Goal: Navigation & Orientation: Find specific page/section

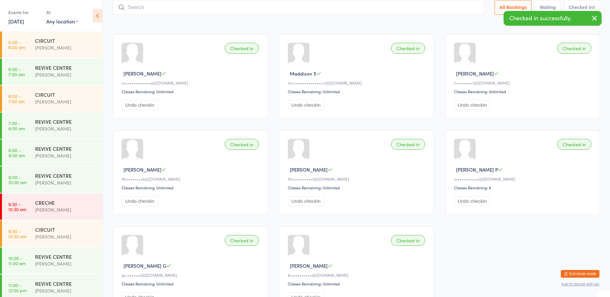
scroll to position [112, 0]
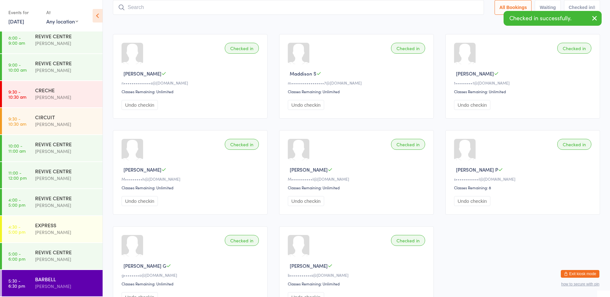
click at [576, 271] on button "Exit kiosk mode" at bounding box center [580, 274] width 39 height 8
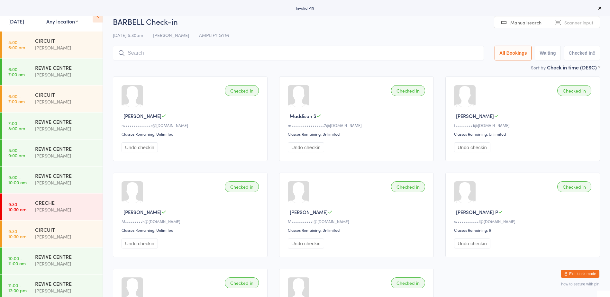
click at [571, 271] on button "Exit kiosk mode" at bounding box center [580, 274] width 39 height 8
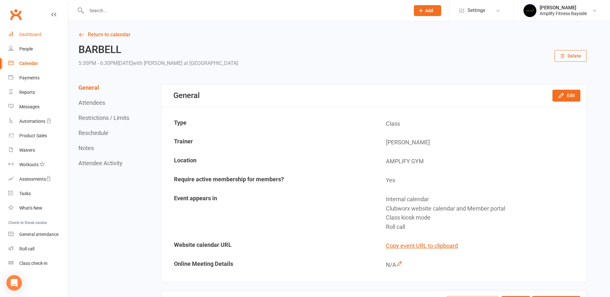
click at [30, 35] on div "Dashboard" at bounding box center [30, 34] width 22 height 5
